Goal: Information Seeking & Learning: Learn about a topic

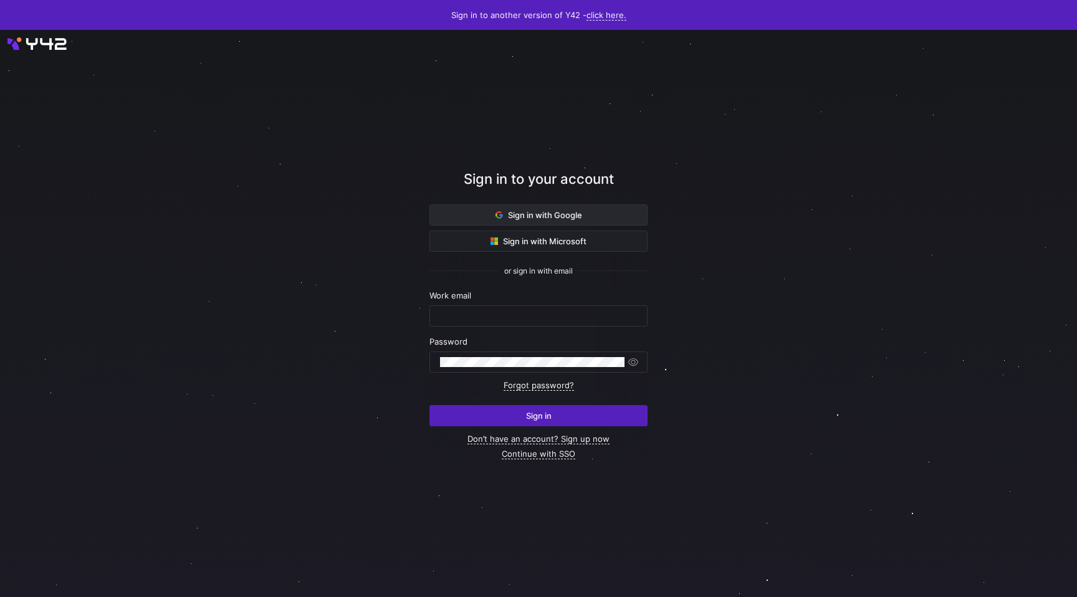
click at [527, 214] on span "Sign in with Google" at bounding box center [538, 215] width 87 height 10
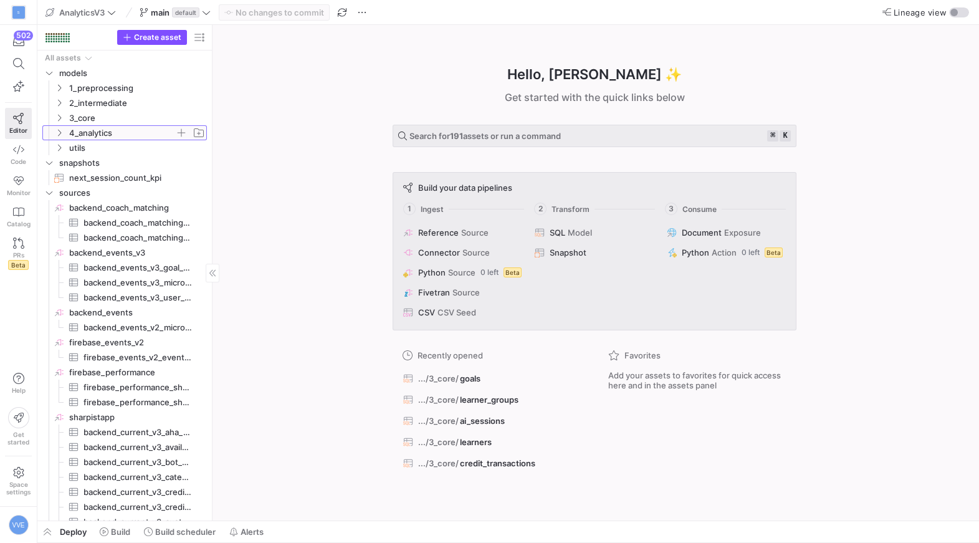
click at [86, 130] on span "4_analytics" at bounding box center [122, 133] width 106 height 14
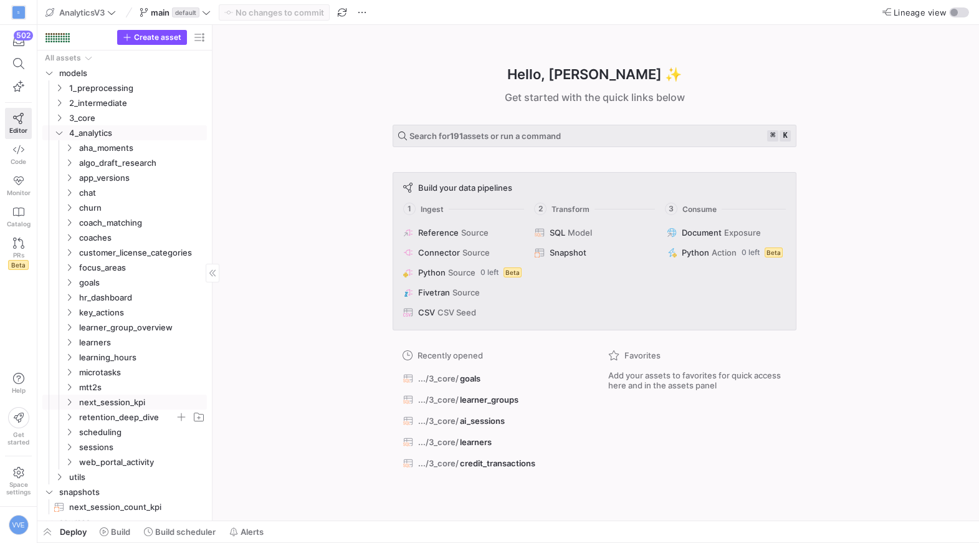
click at [99, 420] on span "retention_deep_dive" at bounding box center [127, 417] width 96 height 14
click at [107, 442] on span "retention" at bounding box center [132, 447] width 86 height 14
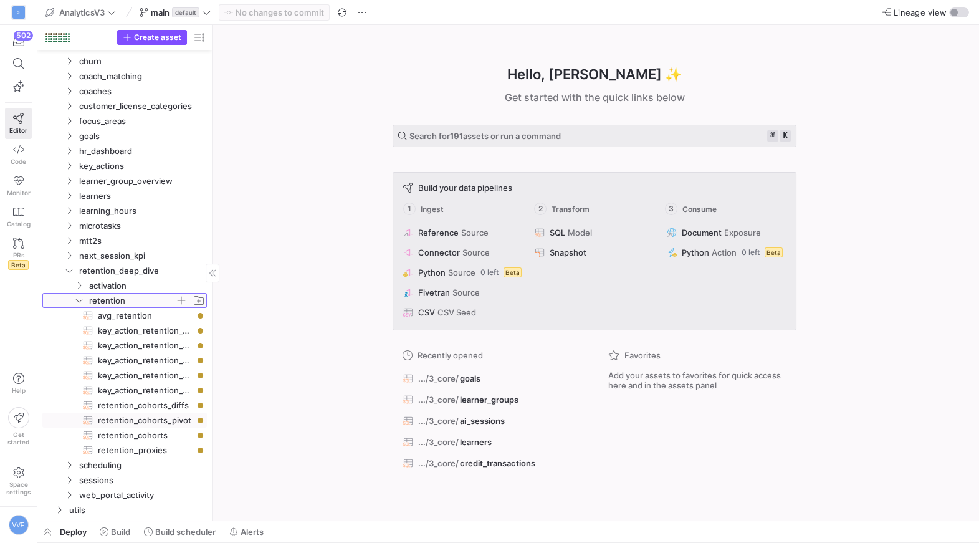
scroll to position [154, 0]
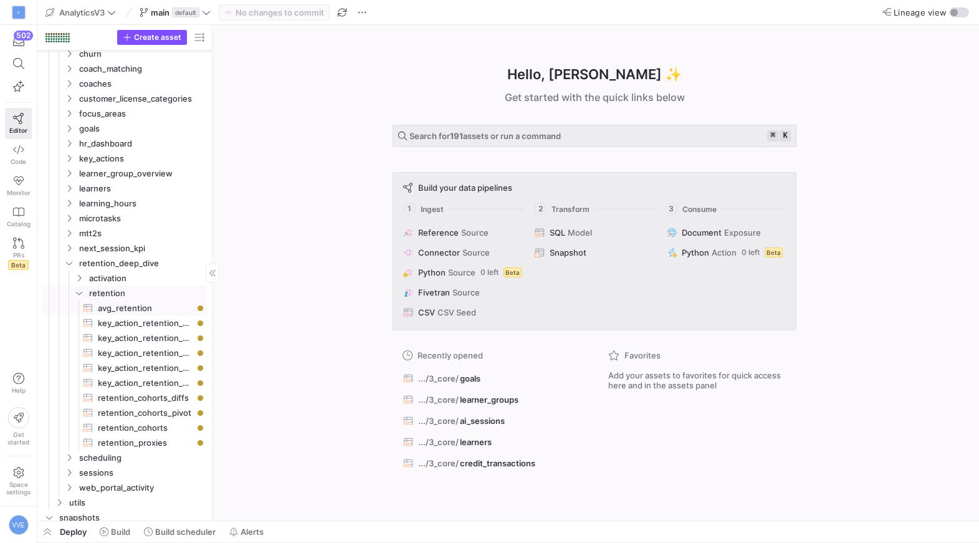
click at [156, 308] on span "avg_retention​​​​​​​​​​" at bounding box center [145, 308] width 95 height 14
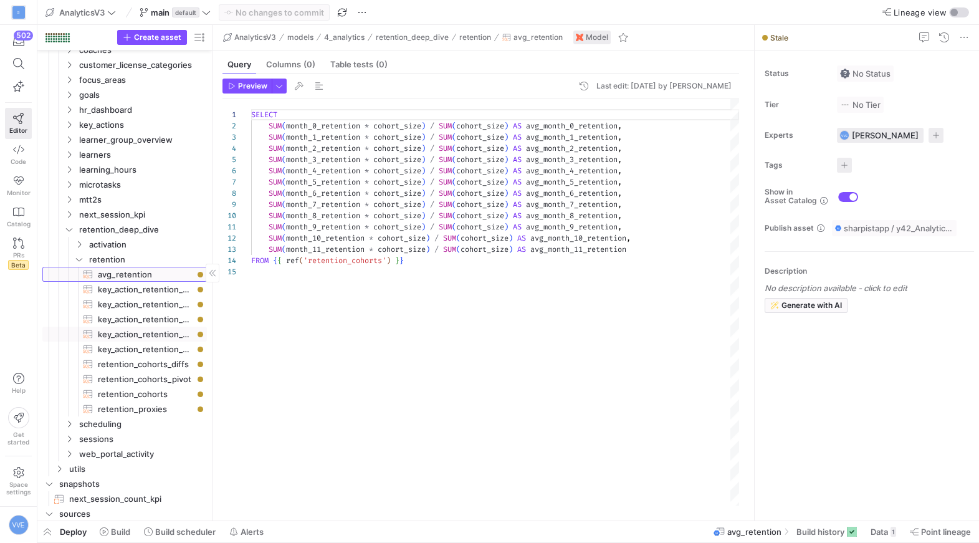
scroll to position [193, 0]
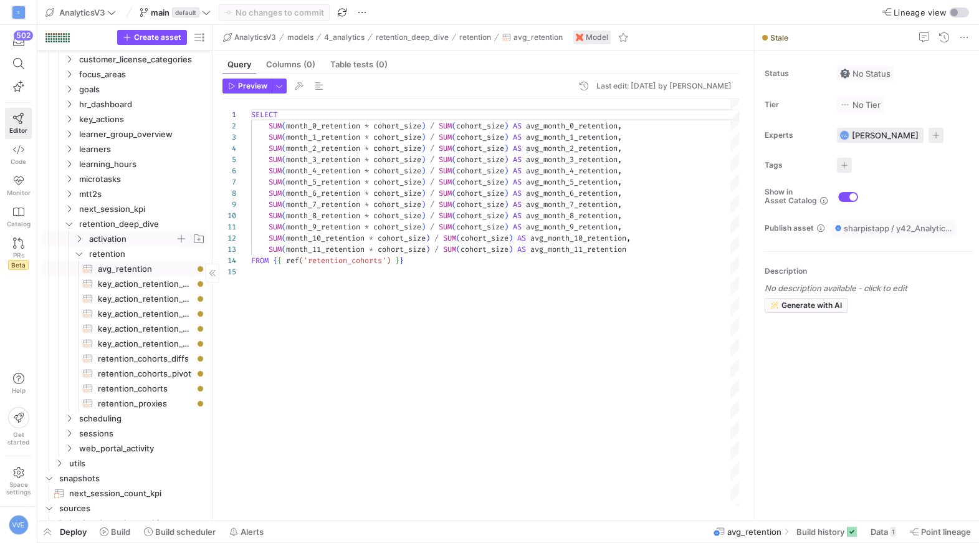
click at [140, 241] on span "activation" at bounding box center [132, 239] width 86 height 14
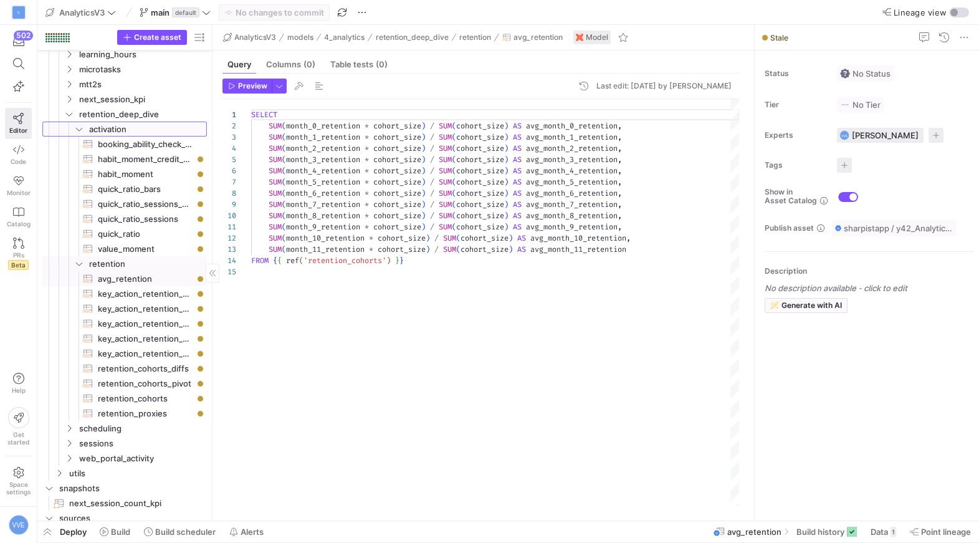
scroll to position [283, 0]
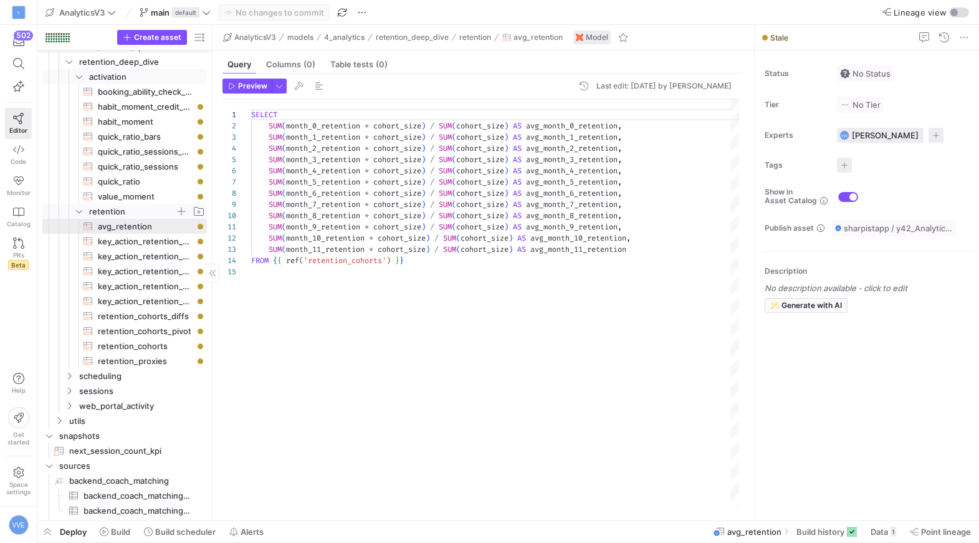
click at [81, 212] on icon "Press SPACE to select this row." at bounding box center [79, 210] width 9 height 7
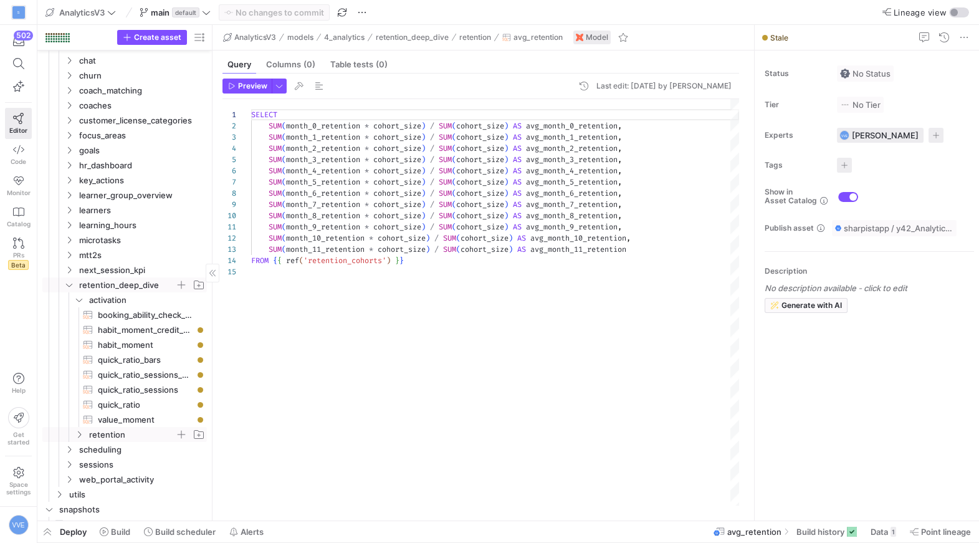
click at [67, 285] on icon "Press SPACE to select this row." at bounding box center [69, 284] width 9 height 7
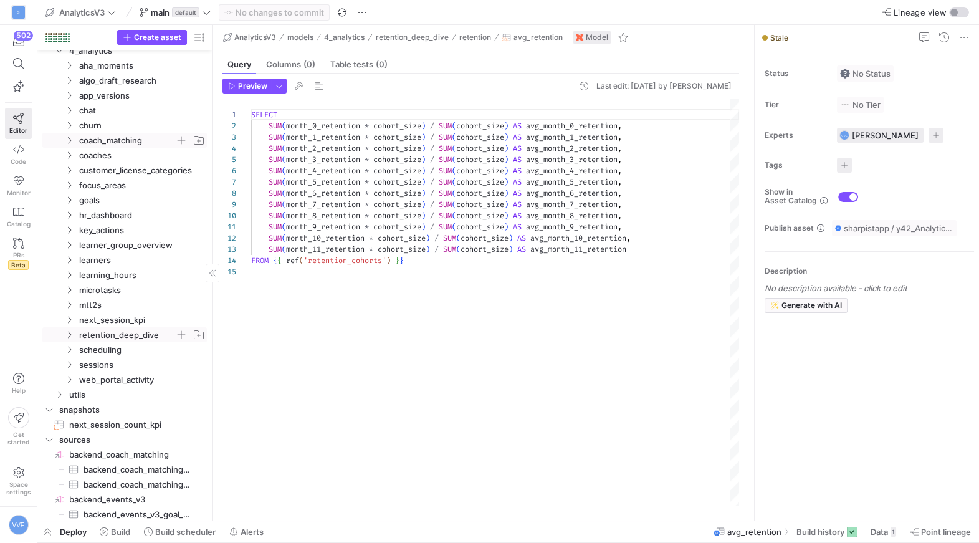
click at [90, 137] on span "coach_matching" at bounding box center [127, 140] width 96 height 14
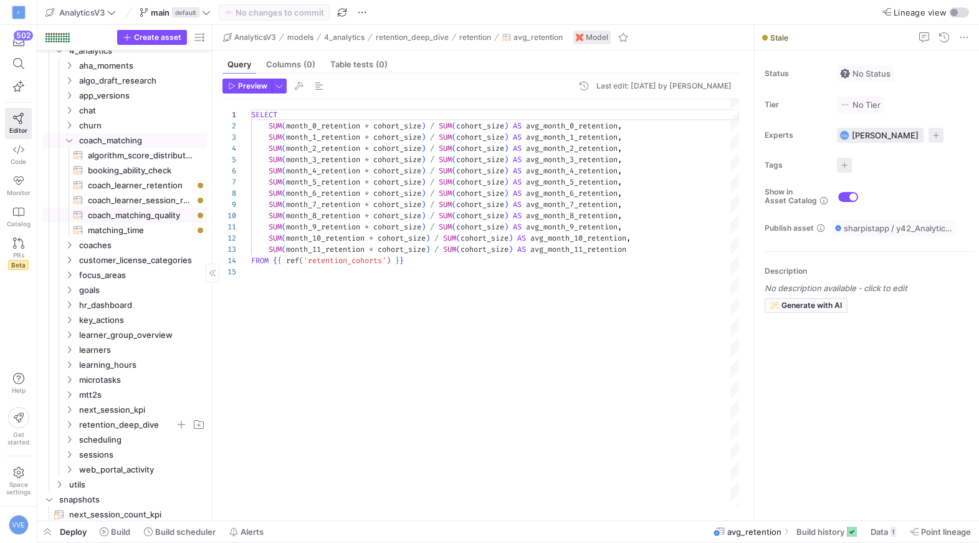
click at [158, 216] on span "coach_matching_quality​​​​​​​​​​" at bounding box center [140, 215] width 105 height 14
type textarea "{{ config(materialized = 'table') }} WITH coach_matches AS ( SELECT * FROM {{ r…"
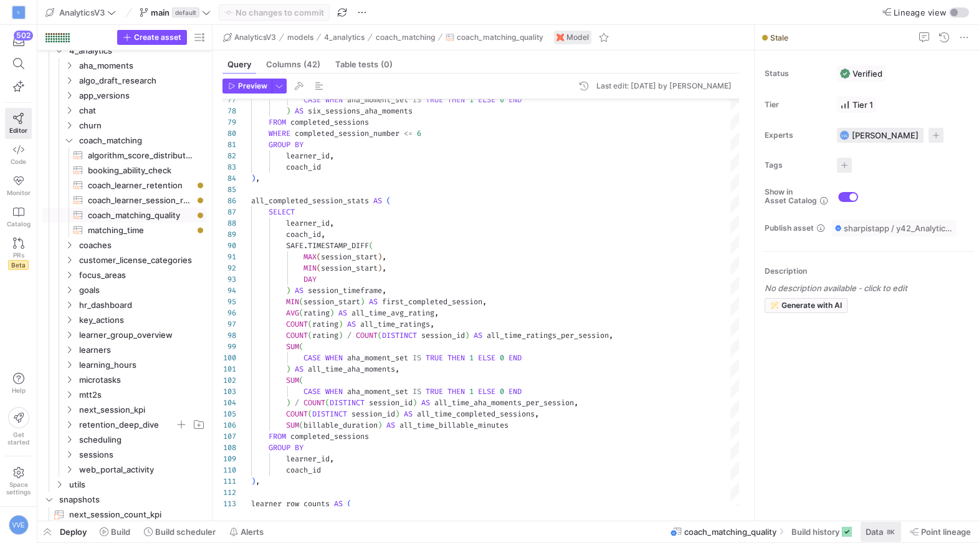
click at [879, 525] on span at bounding box center [880, 532] width 40 height 20
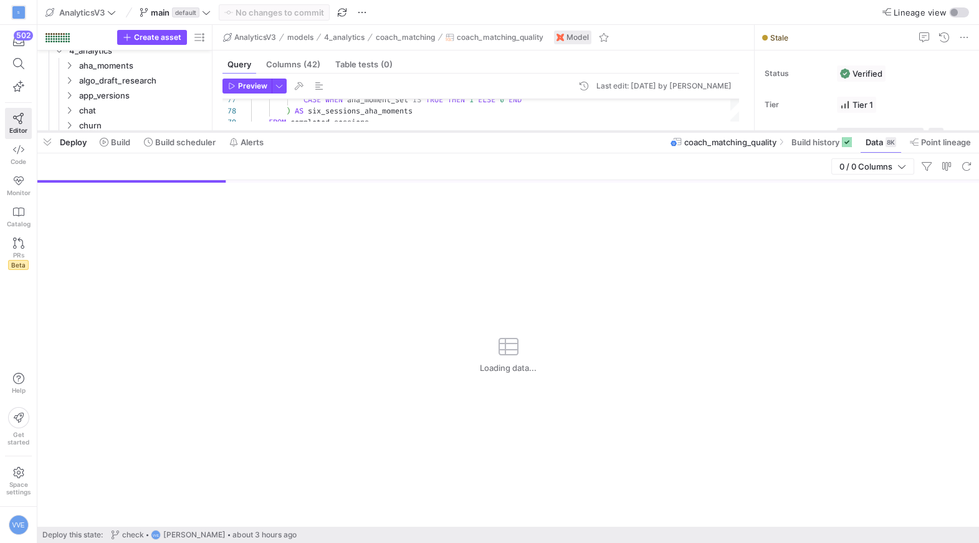
drag, startPoint x: 566, startPoint y: 314, endPoint x: 566, endPoint y: 128, distance: 186.3
click at [566, 129] on div at bounding box center [507, 131] width 941 height 5
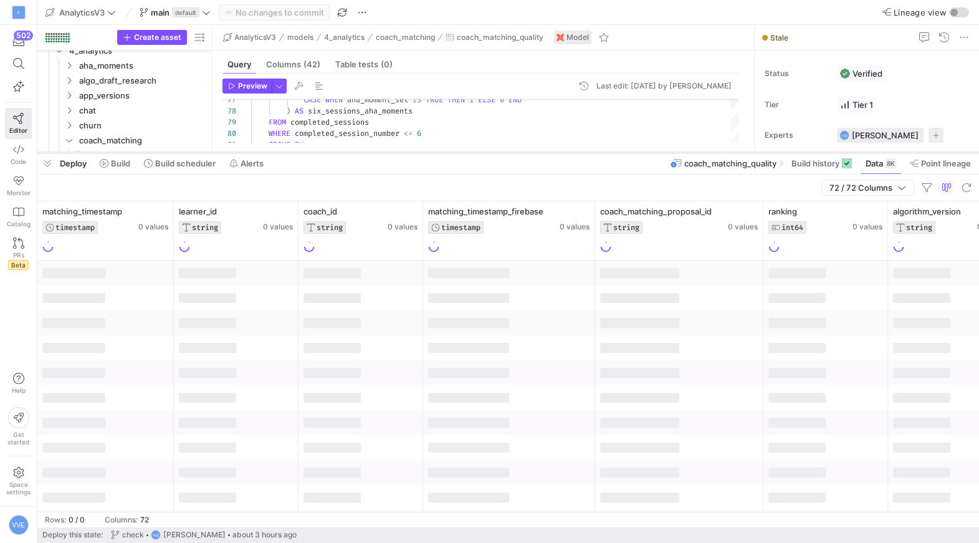
drag, startPoint x: 566, startPoint y: 128, endPoint x: 566, endPoint y: 151, distance: 23.7
click at [566, 151] on div at bounding box center [507, 152] width 941 height 5
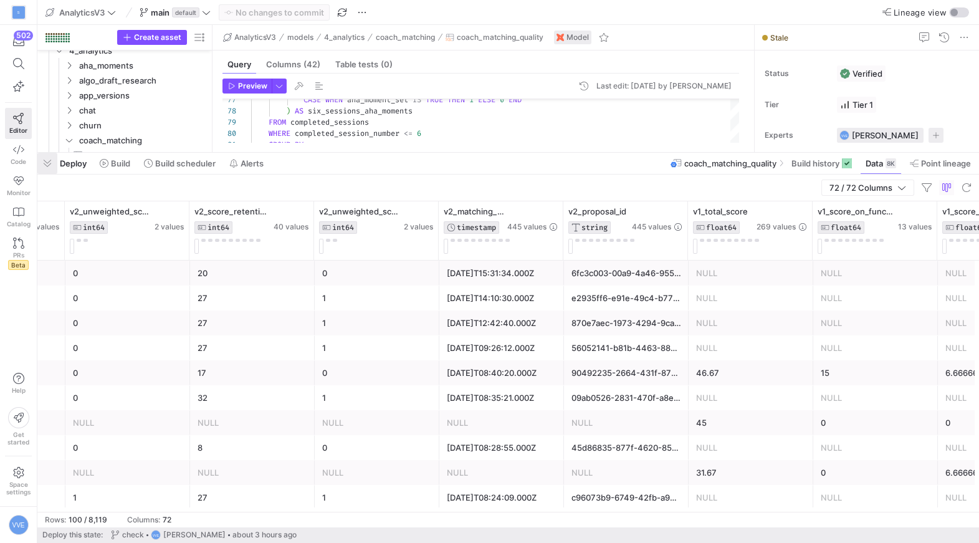
click at [45, 163] on span "button" at bounding box center [47, 163] width 20 height 21
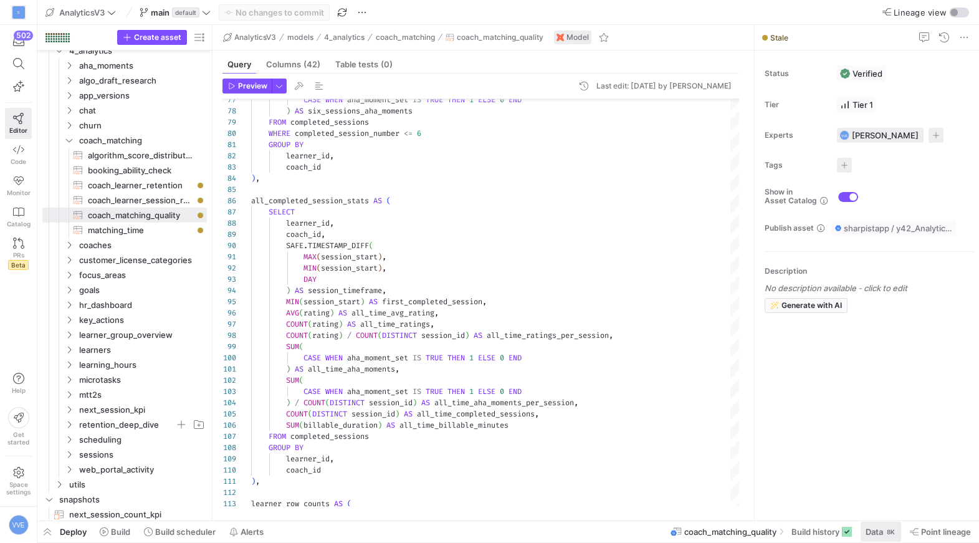
click at [879, 538] on span at bounding box center [880, 532] width 40 height 20
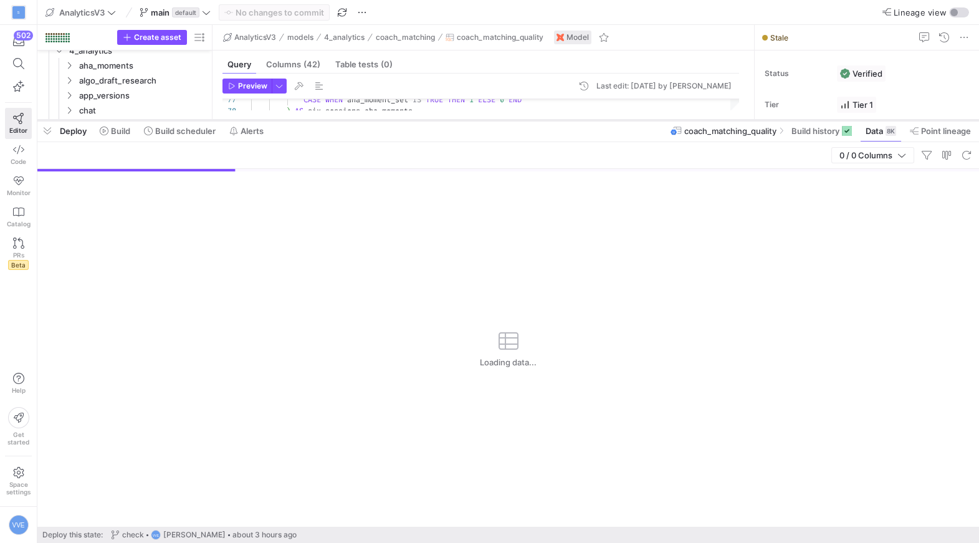
drag, startPoint x: 488, startPoint y: 313, endPoint x: 492, endPoint y: 118, distance: 195.1
click at [492, 118] on div at bounding box center [507, 120] width 941 height 5
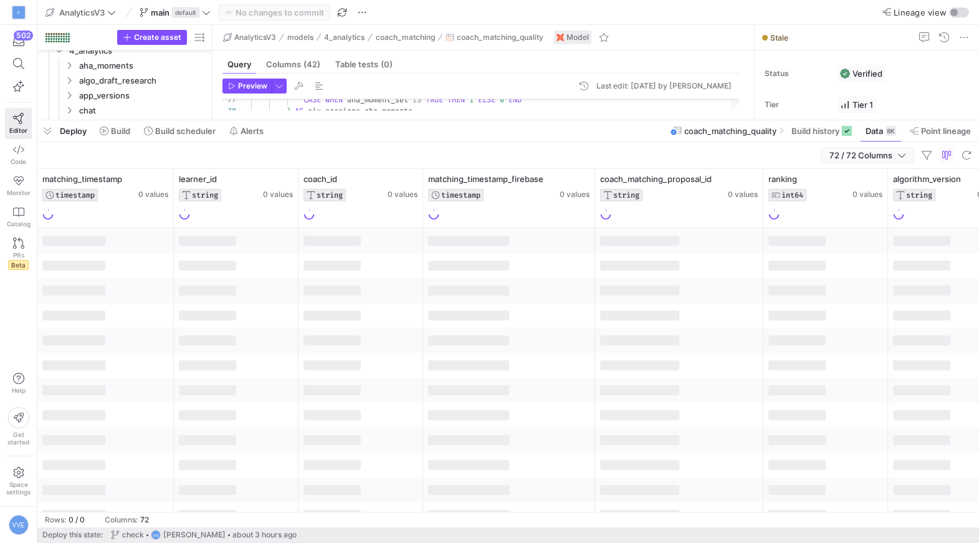
click at [879, 160] on span "72 / 72 Columns" at bounding box center [863, 155] width 68 height 10
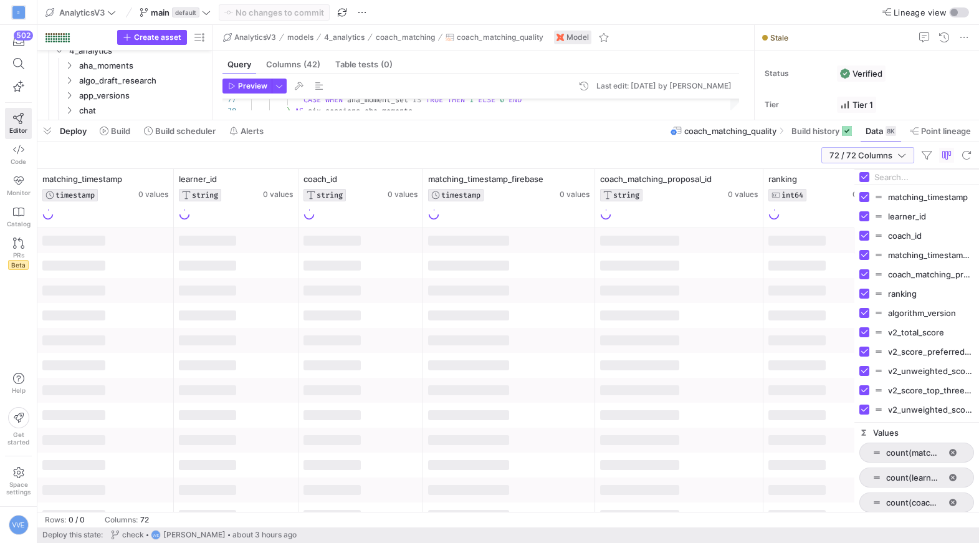
click at [846, 153] on span "72 / 72 Columns" at bounding box center [863, 155] width 68 height 10
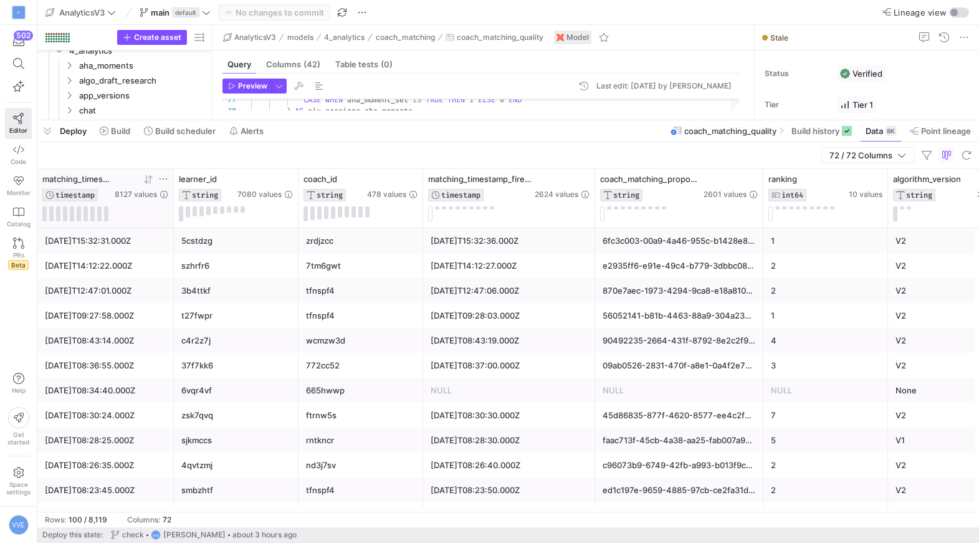
click at [150, 179] on icon at bounding box center [150, 178] width 4 height 9
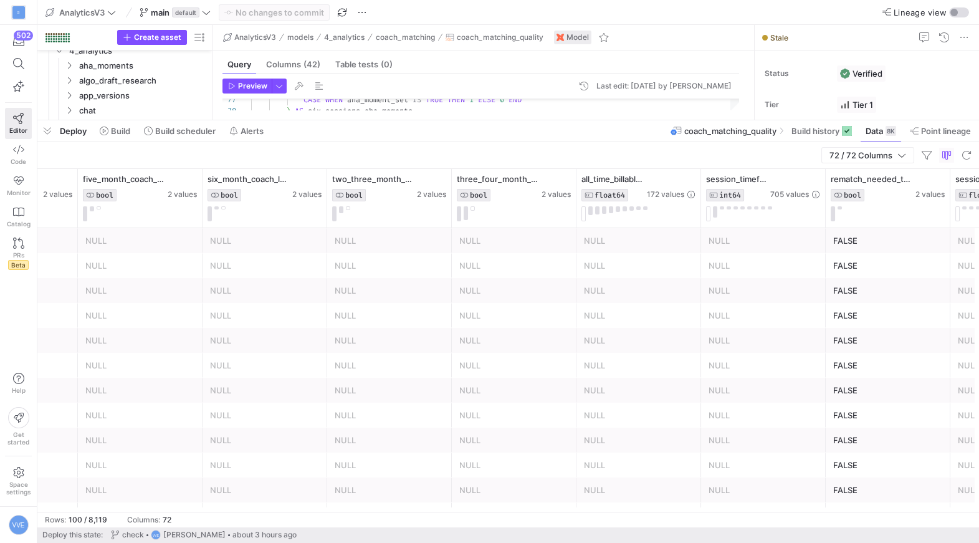
scroll to position [0, 7102]
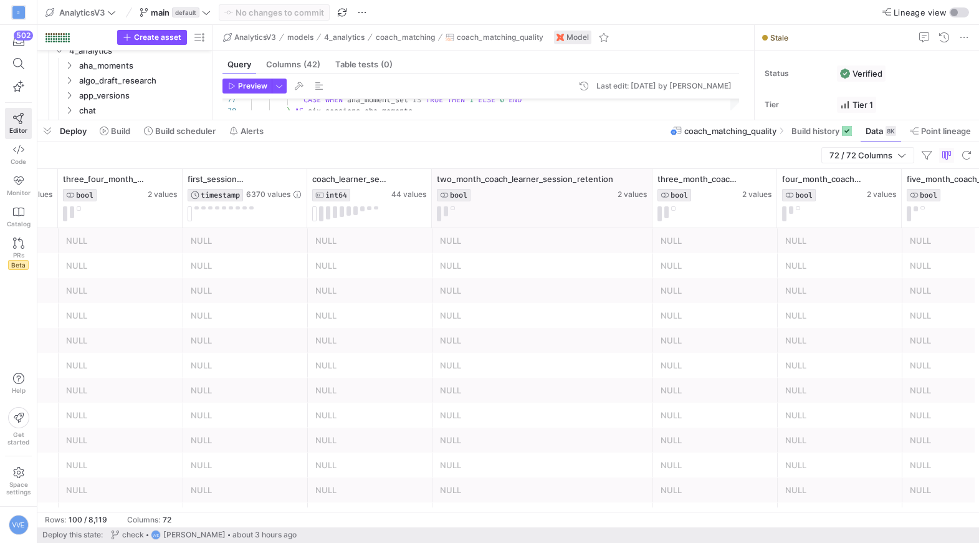
drag, startPoint x: 553, startPoint y: 176, endPoint x: 649, endPoint y: 181, distance: 96.1
click at [649, 181] on div at bounding box center [651, 198] width 5 height 59
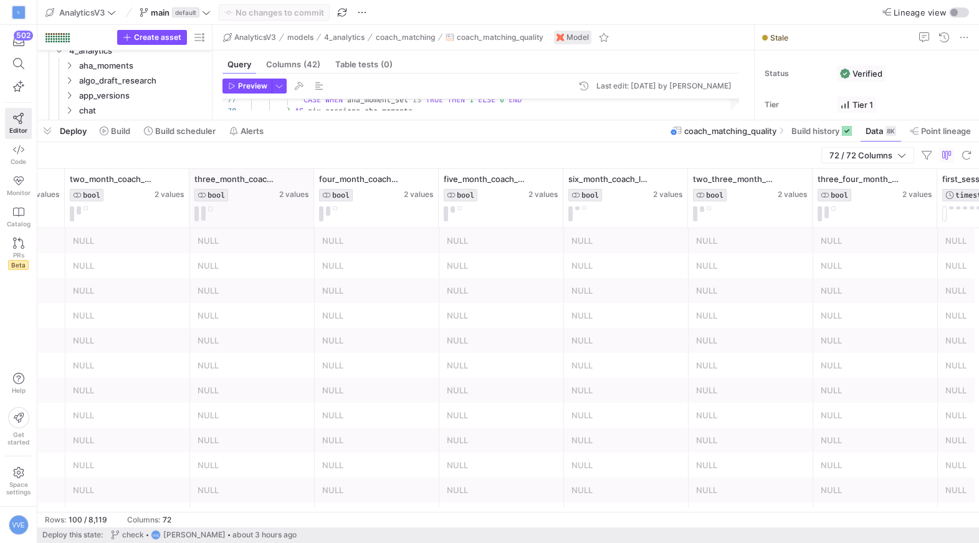
click at [310, 179] on div "three_month_coach_learner_retention BOOL 2 values" at bounding box center [251, 198] width 125 height 59
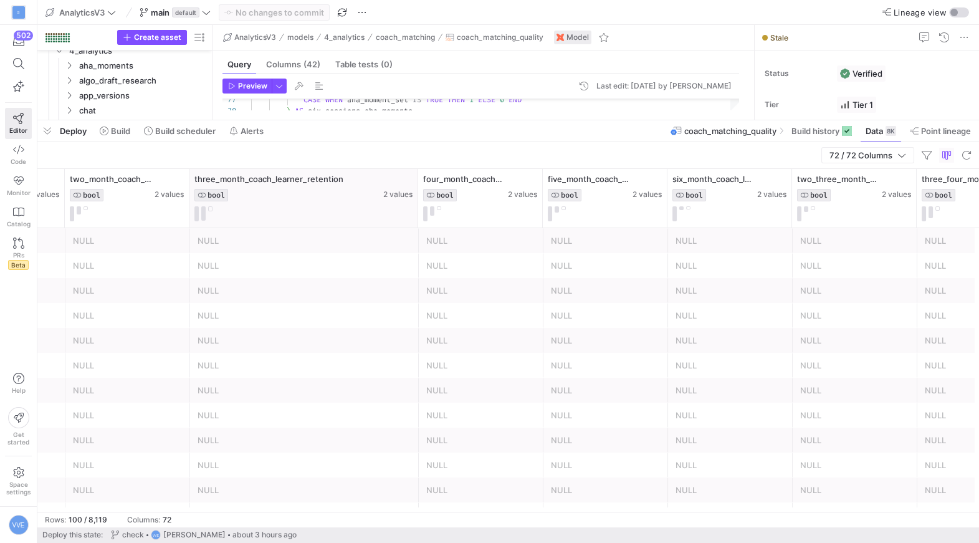
drag, startPoint x: 312, startPoint y: 180, endPoint x: 394, endPoint y: 190, distance: 82.8
click at [415, 190] on div at bounding box center [417, 198] width 5 height 59
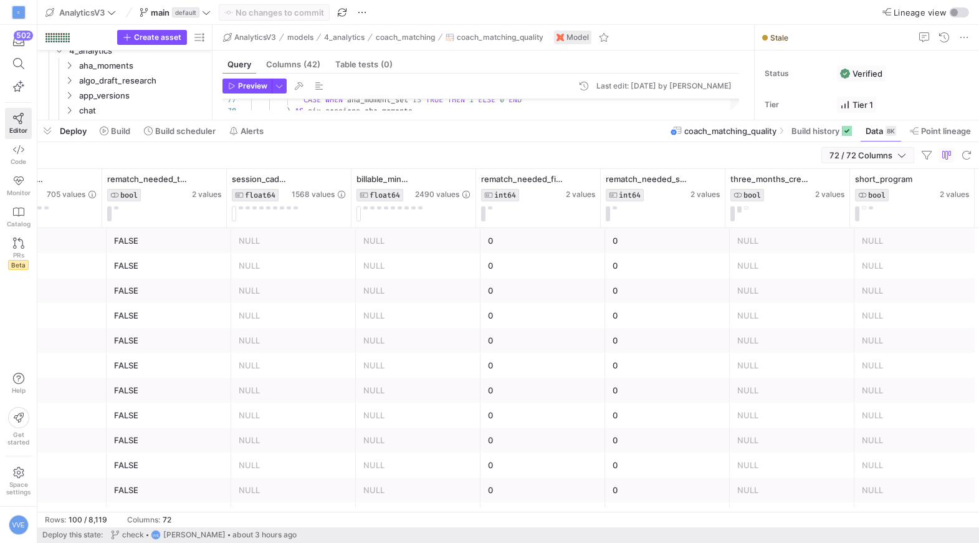
click at [870, 151] on span "72 / 72 Columns" at bounding box center [863, 155] width 68 height 10
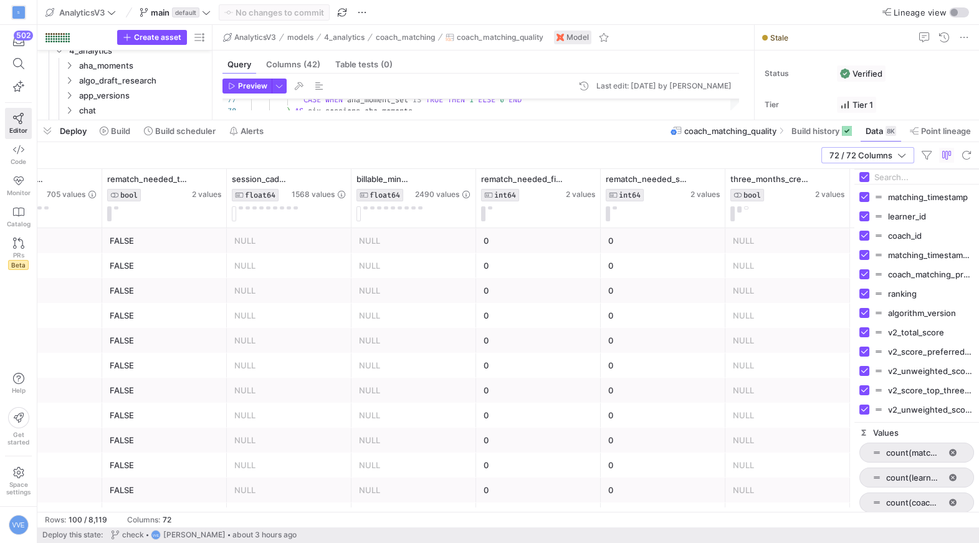
click at [902, 177] on input "Filter Columns Input" at bounding box center [924, 176] width 100 height 25
type input "retention"
checkbox input "false"
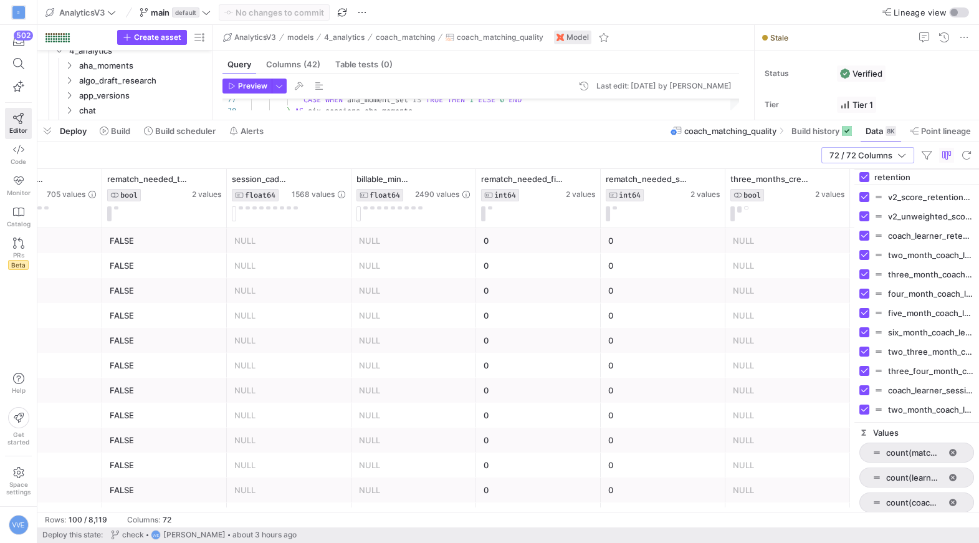
checkbox input "false"
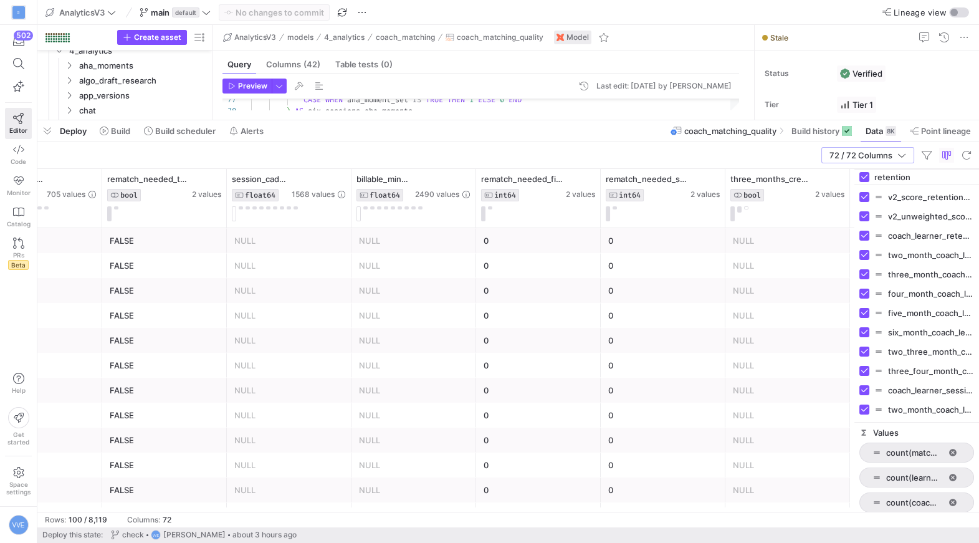
checkbox input "false"
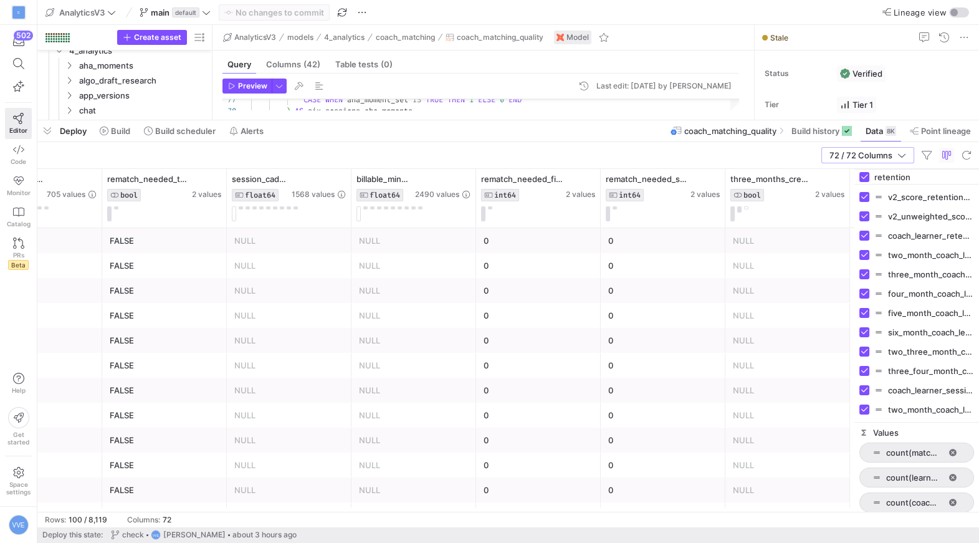
checkbox input "false"
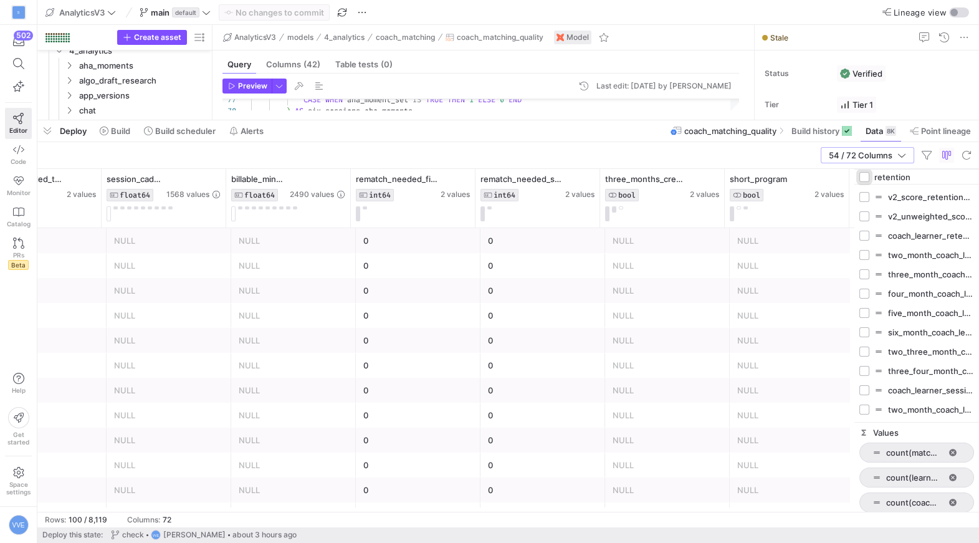
click at [864, 174] on input "Toggle Select All Columns" at bounding box center [864, 177] width 10 height 10
checkbox input "true"
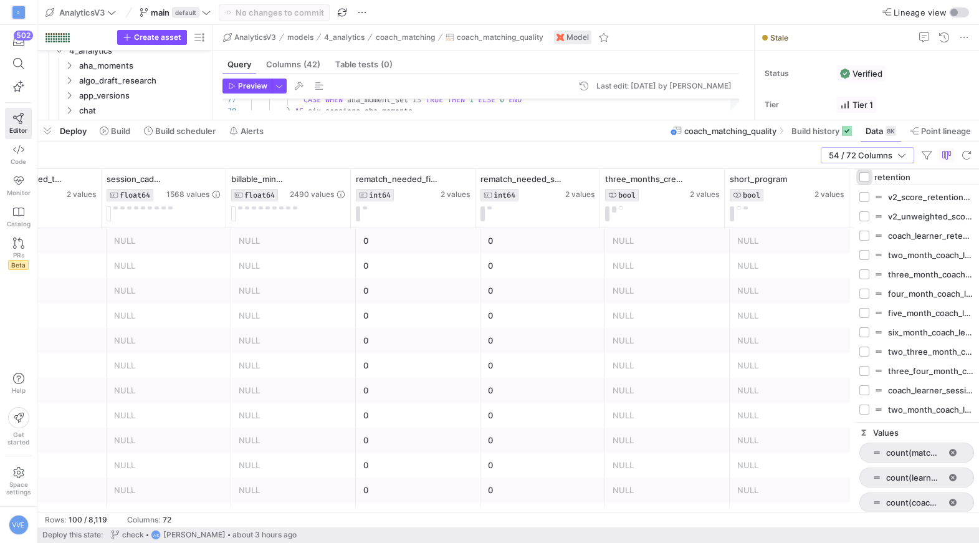
checkbox input "true"
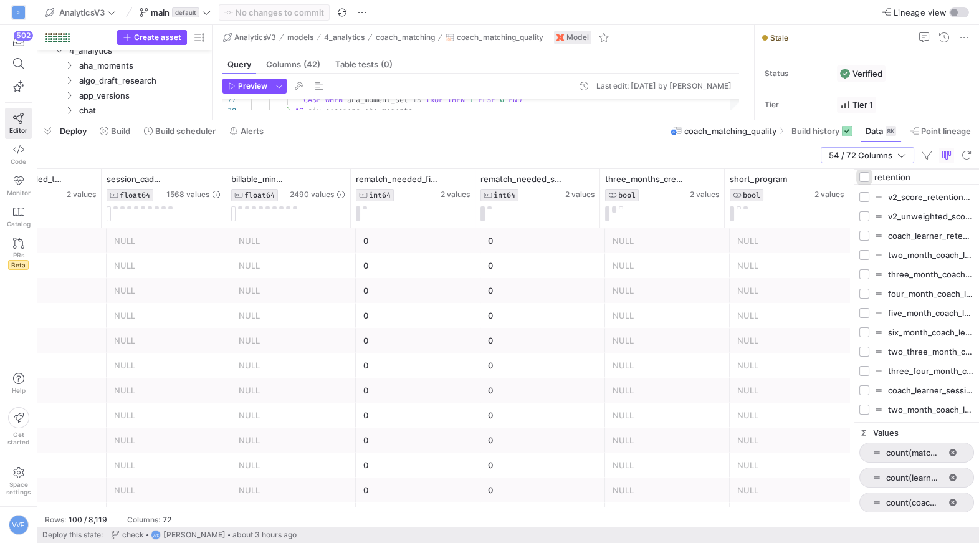
checkbox input "true"
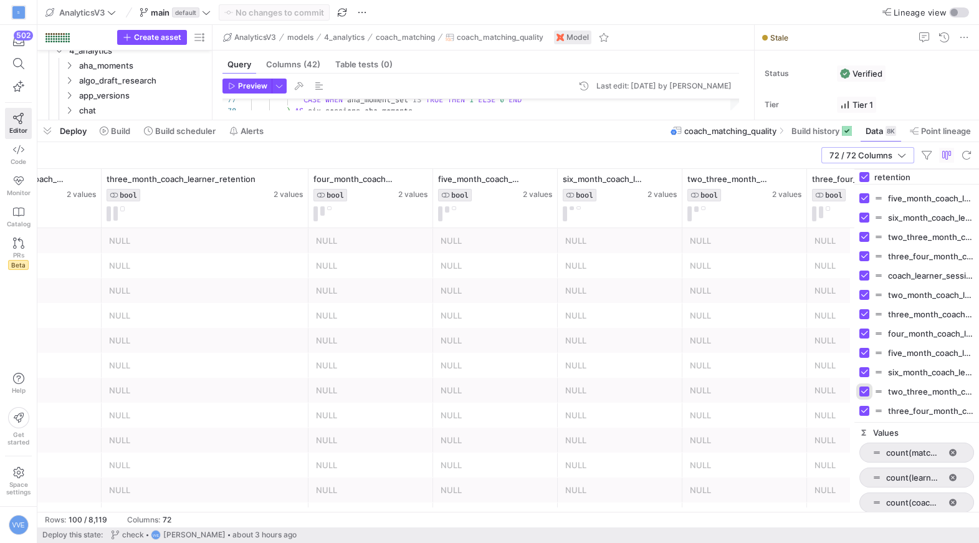
click at [866, 390] on input "Press SPACE to toggle visibility (visible)" at bounding box center [864, 391] width 10 height 10
checkbox input "false"
click at [866, 390] on input "Press SPACE to toggle visibility (hidden)" at bounding box center [864, 391] width 10 height 10
checkbox input "true"
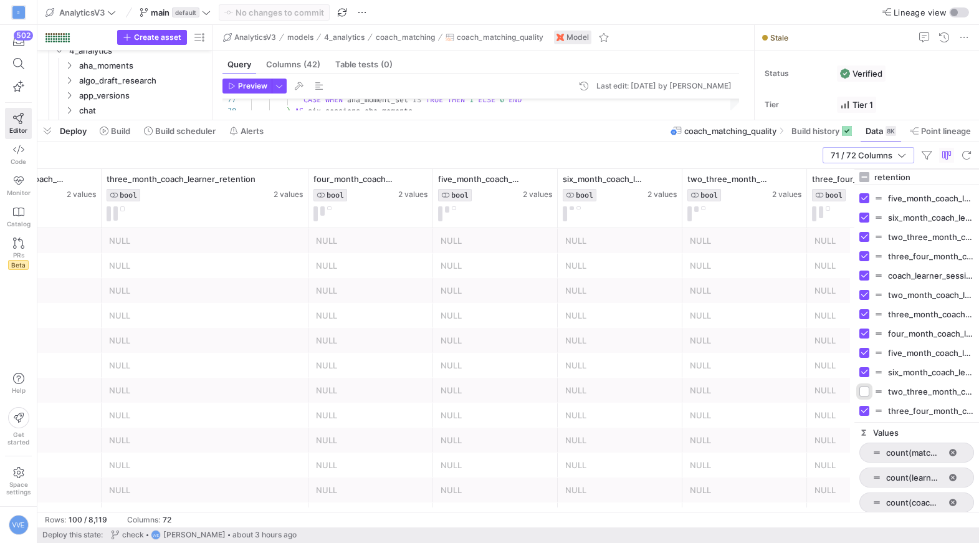
checkbox input "true"
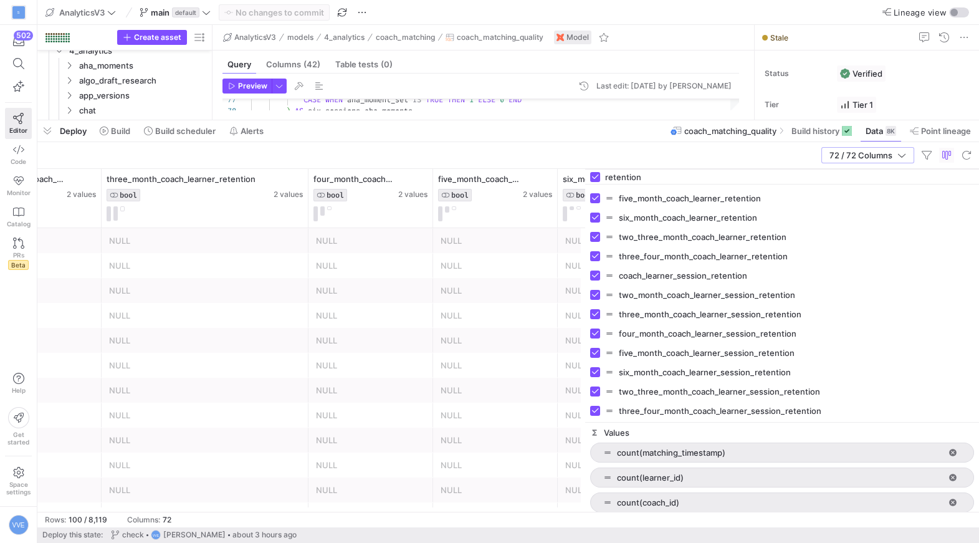
drag, startPoint x: 852, startPoint y: 354, endPoint x: 583, endPoint y: 388, distance: 271.3
click at [583, 388] on div at bounding box center [584, 340] width 3 height 343
